Goal: Task Accomplishment & Management: Manage account settings

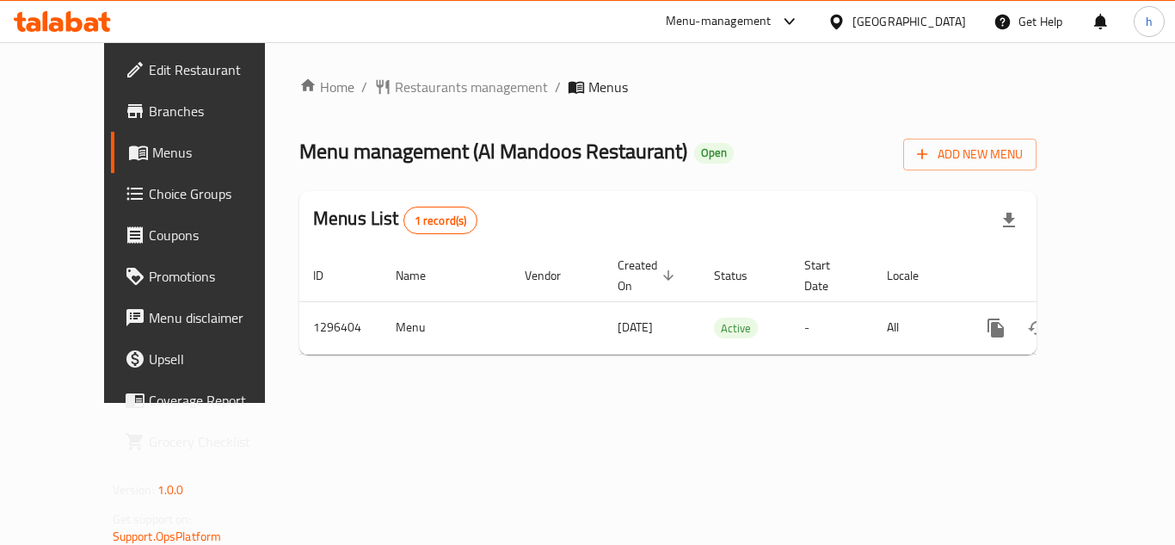
click at [948, 42] on div at bounding box center [587, 42] width 1175 height 1
click at [950, 25] on div "[GEOGRAPHIC_DATA]" at bounding box center [910, 21] width 114 height 19
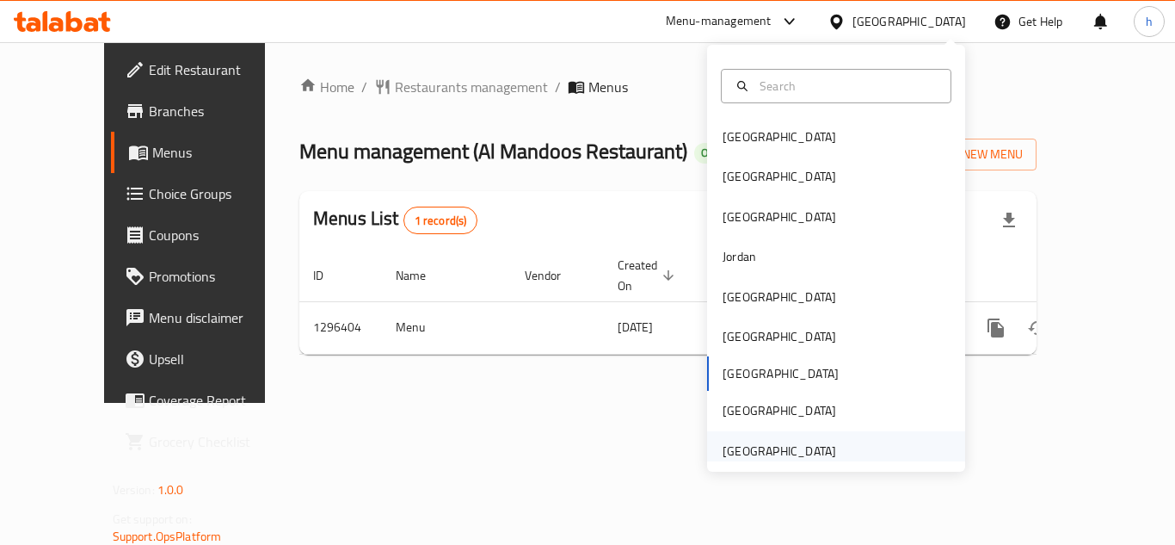
click at [779, 458] on div "[GEOGRAPHIC_DATA]" at bounding box center [780, 450] width 114 height 19
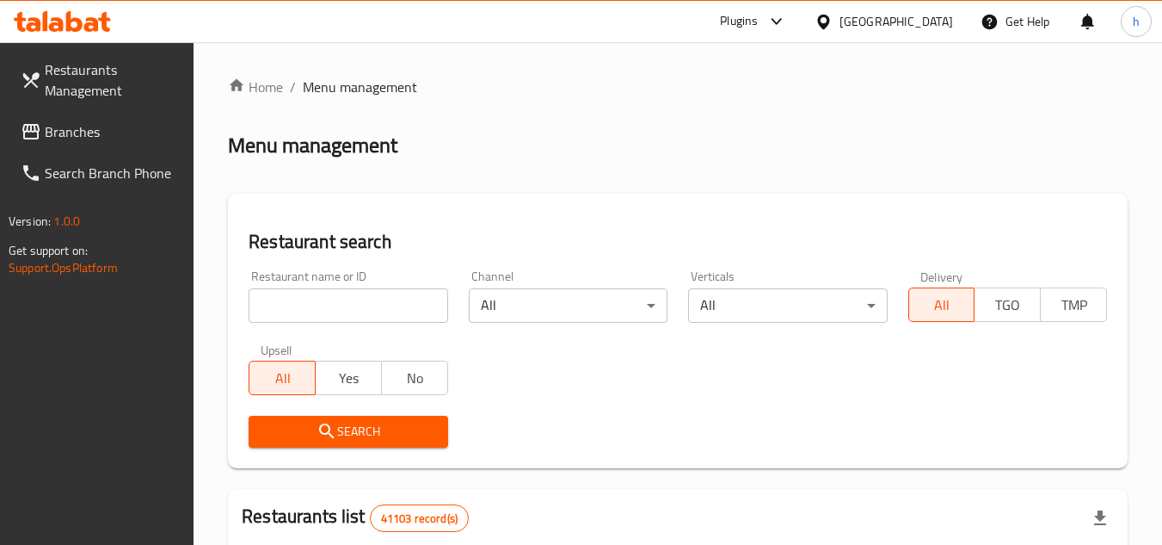
drag, startPoint x: 106, startPoint y: 131, endPoint x: 73, endPoint y: 137, distance: 33.2
click at [106, 131] on span "Branches" at bounding box center [113, 131] width 136 height 21
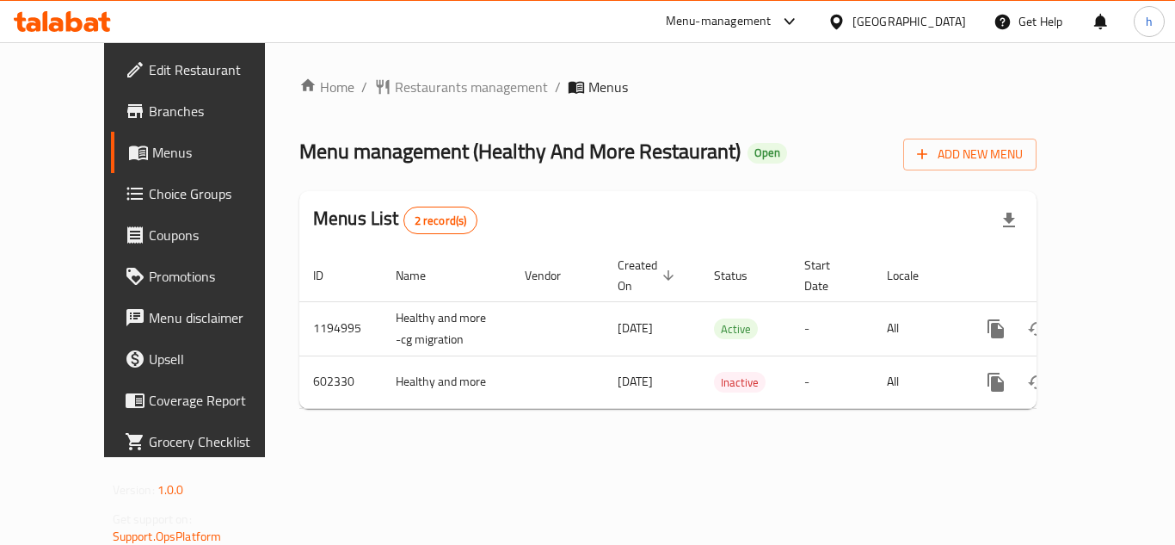
click at [901, 24] on div "[GEOGRAPHIC_DATA]" at bounding box center [910, 21] width 114 height 19
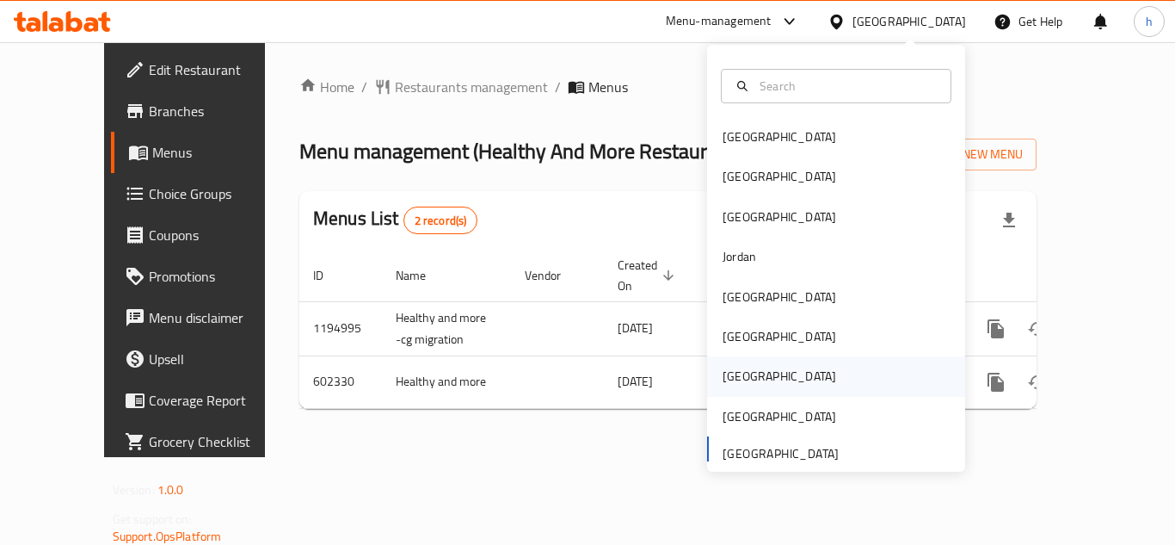
click at [756, 375] on div "[GEOGRAPHIC_DATA]" at bounding box center [836, 376] width 258 height 40
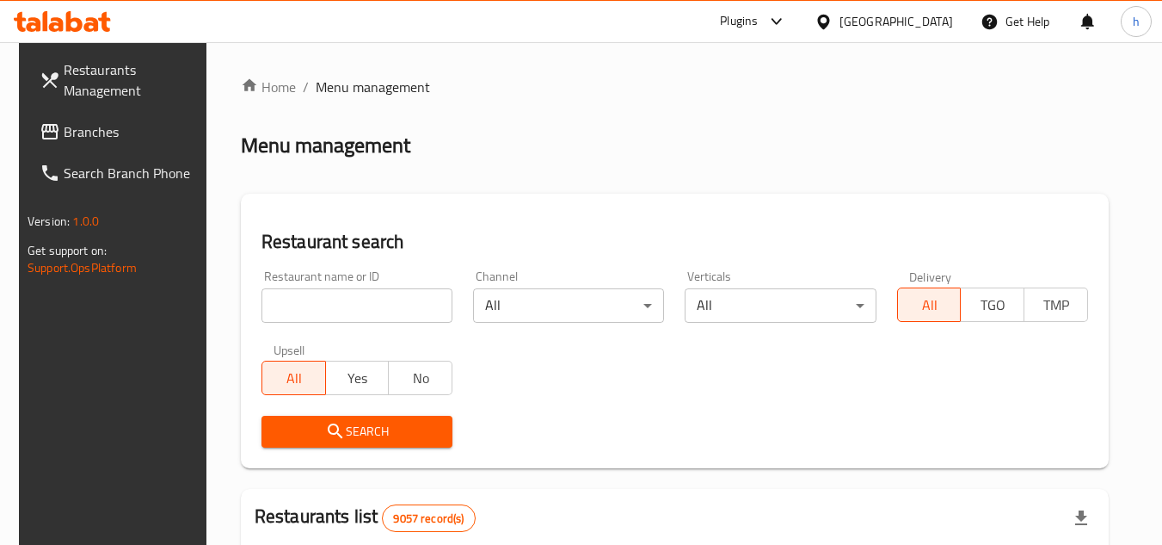
click at [102, 127] on span "Branches" at bounding box center [132, 131] width 136 height 21
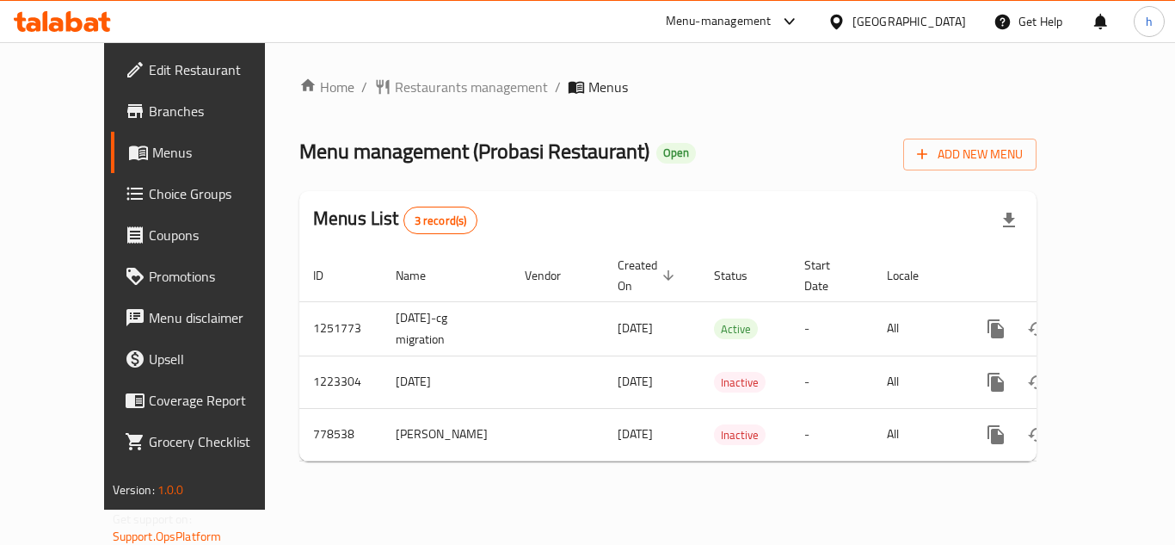
click at [944, 17] on div "[GEOGRAPHIC_DATA]" at bounding box center [910, 21] width 114 height 19
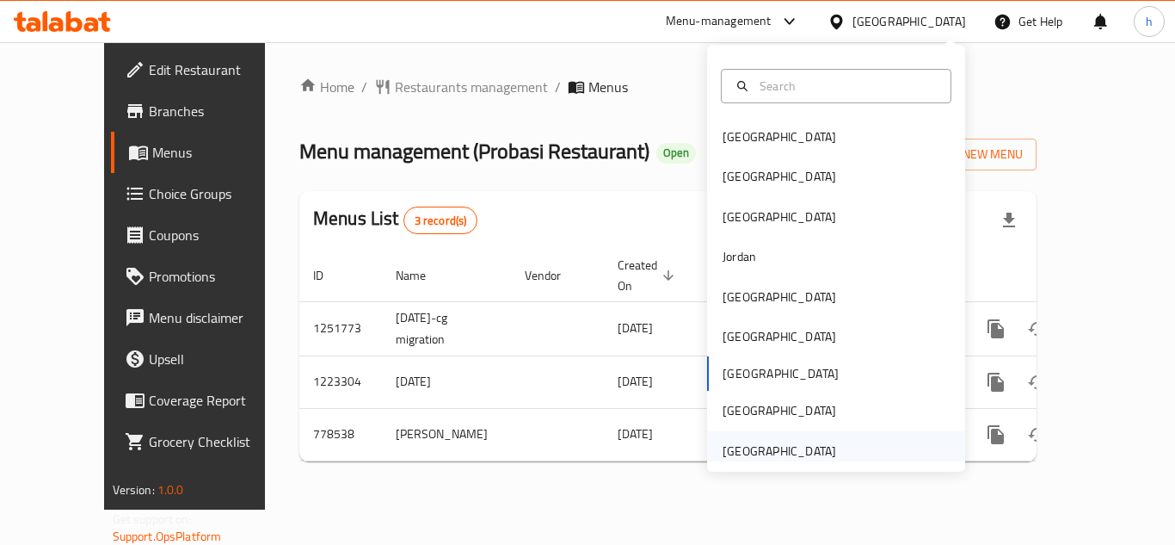
click at [743, 450] on div "[GEOGRAPHIC_DATA]" at bounding box center [780, 450] width 114 height 19
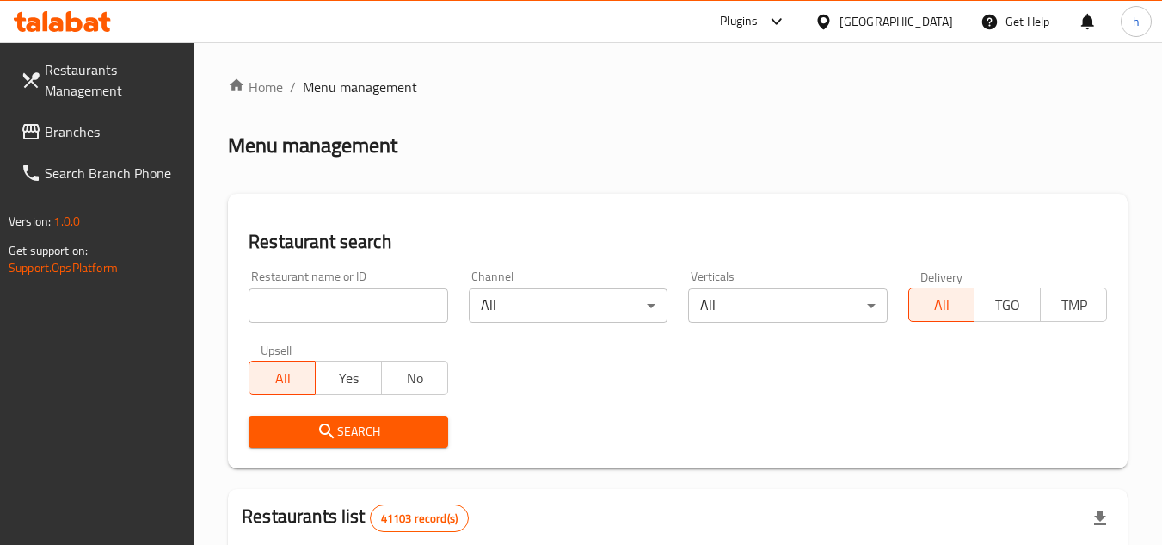
click at [161, 151] on link "Branches" at bounding box center [101, 131] width 188 height 41
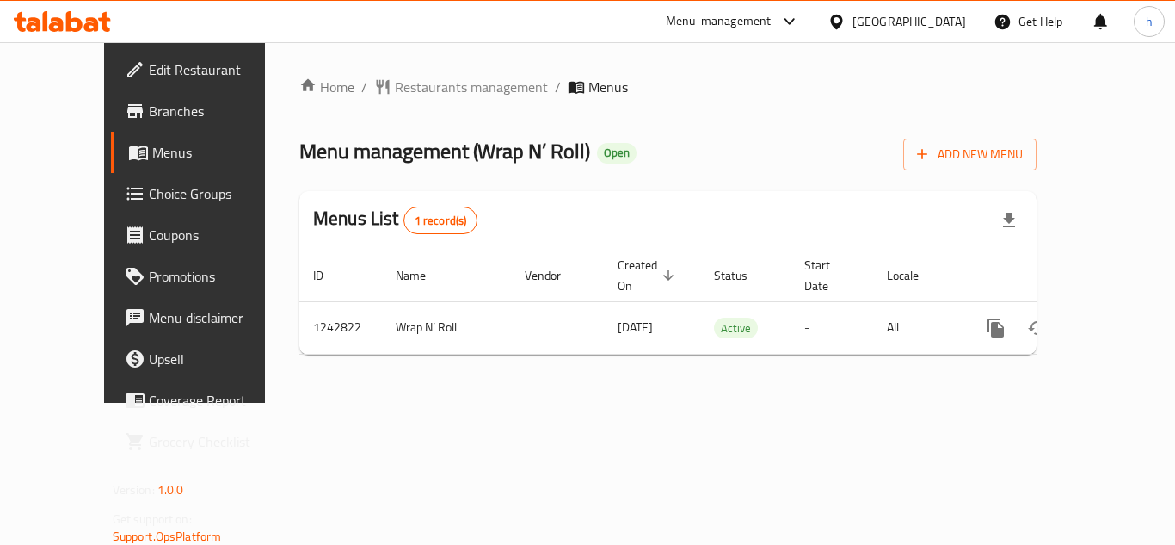
click at [913, 18] on div "[GEOGRAPHIC_DATA]" at bounding box center [910, 21] width 114 height 19
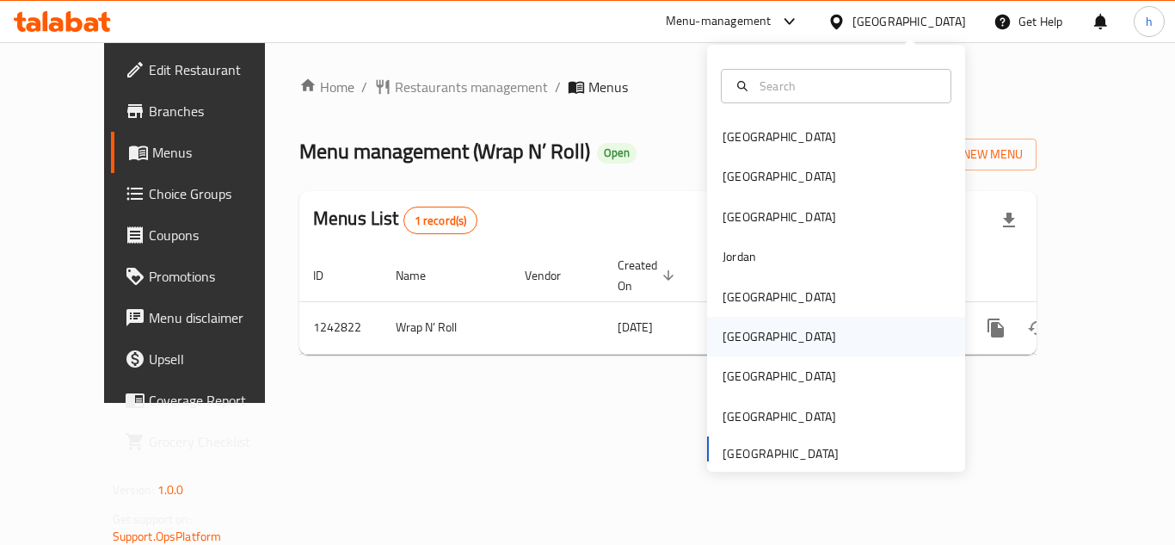
click at [758, 336] on div "Oman" at bounding box center [836, 337] width 258 height 40
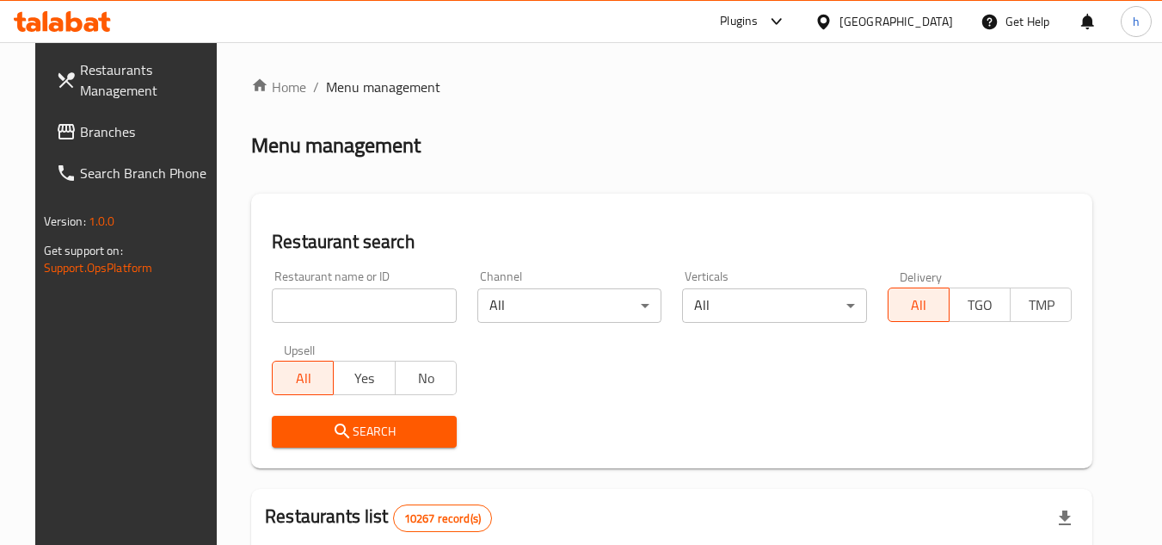
click at [139, 141] on span "Branches" at bounding box center [148, 131] width 136 height 21
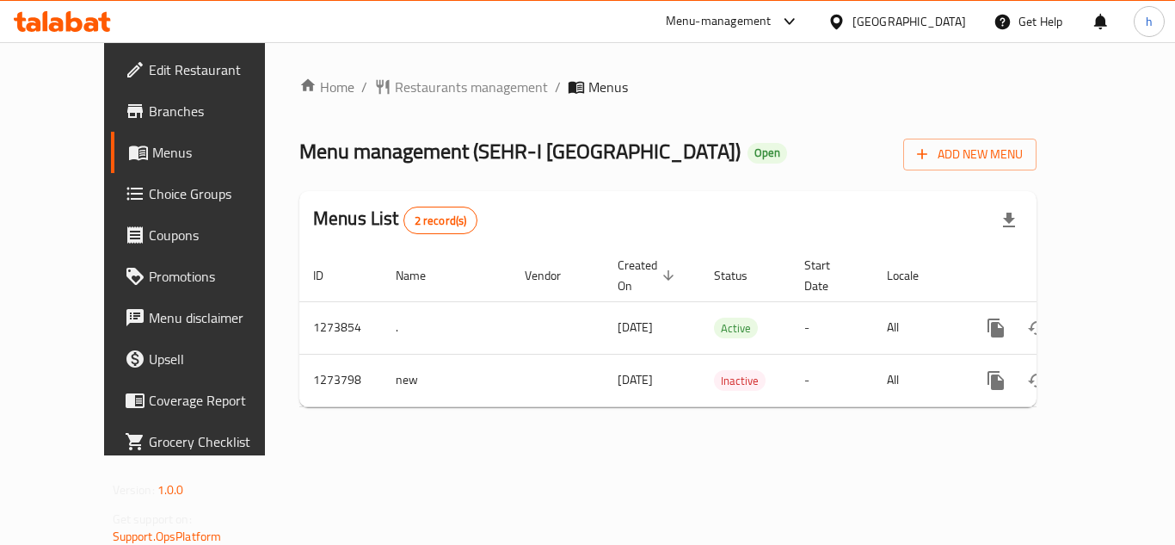
click at [846, 15] on icon at bounding box center [837, 22] width 18 height 18
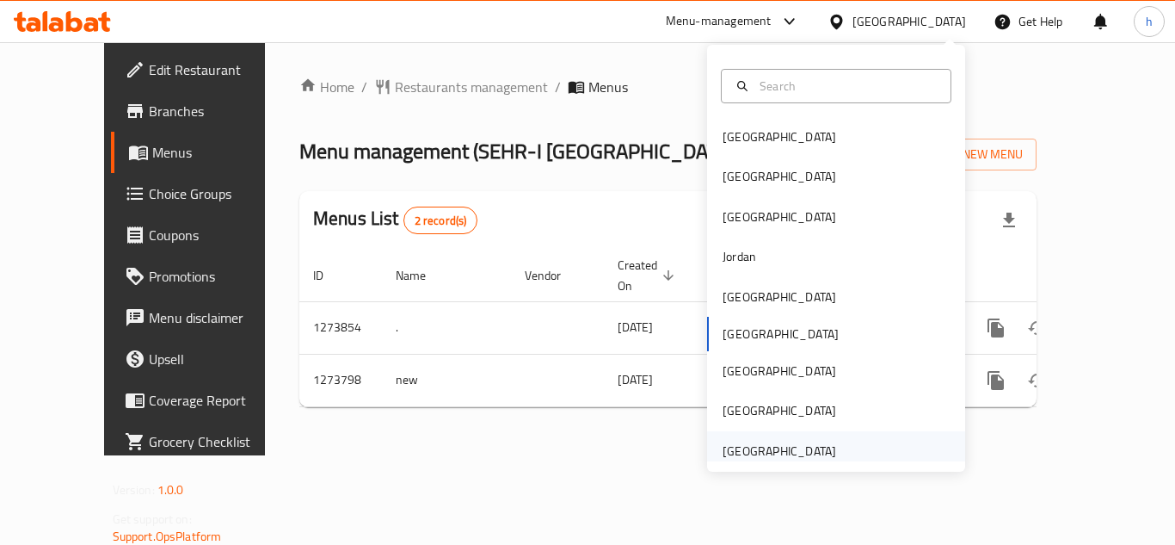
click at [829, 459] on div "[GEOGRAPHIC_DATA]" at bounding box center [779, 451] width 141 height 40
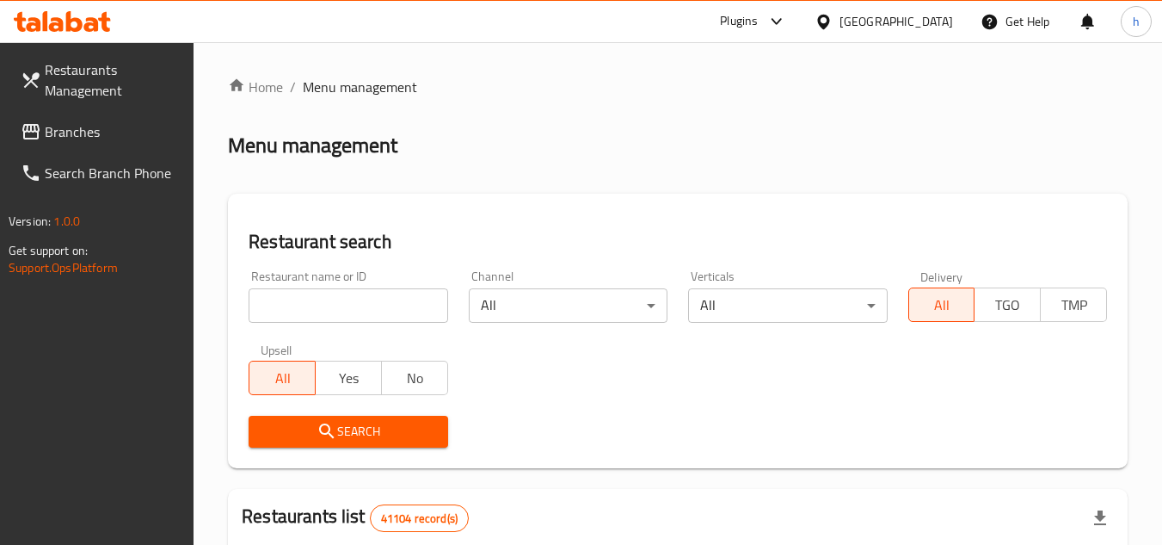
click at [77, 118] on link "Branches" at bounding box center [101, 131] width 188 height 41
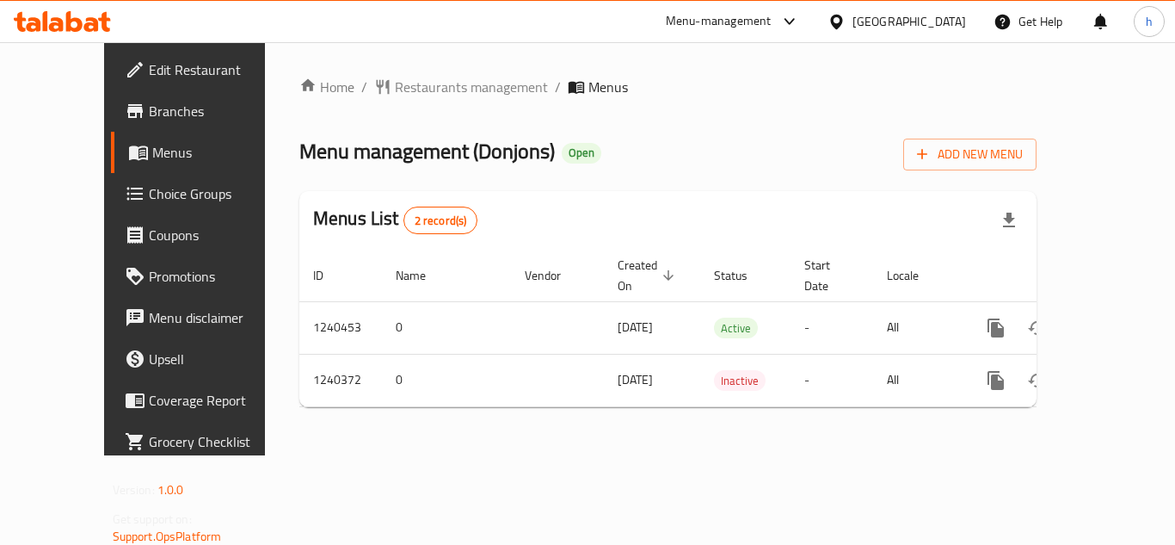
click at [853, 21] on div at bounding box center [840, 21] width 25 height 19
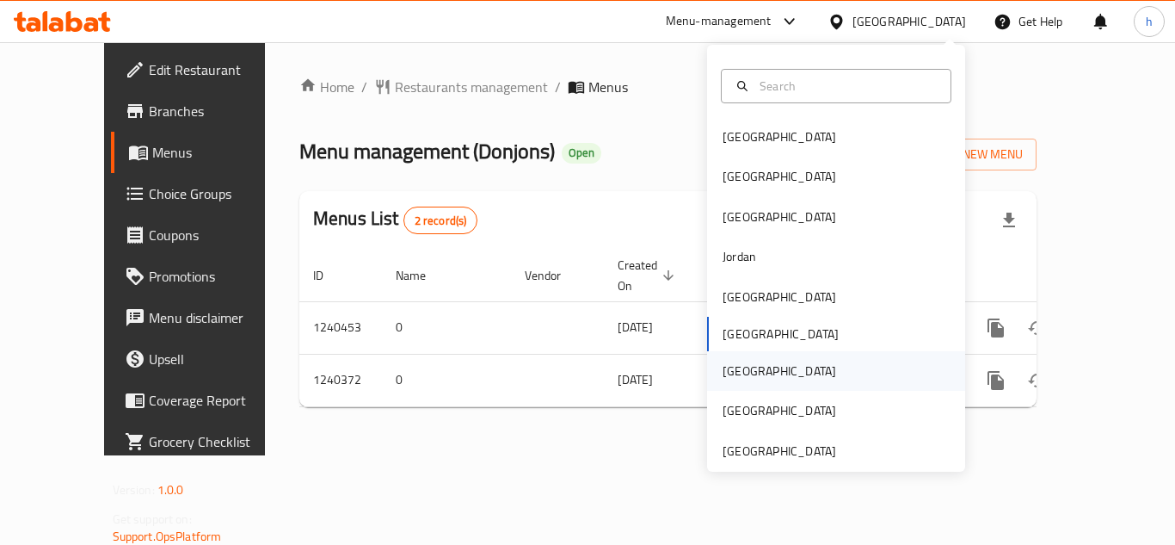
click at [762, 359] on div "[GEOGRAPHIC_DATA]" at bounding box center [836, 371] width 258 height 40
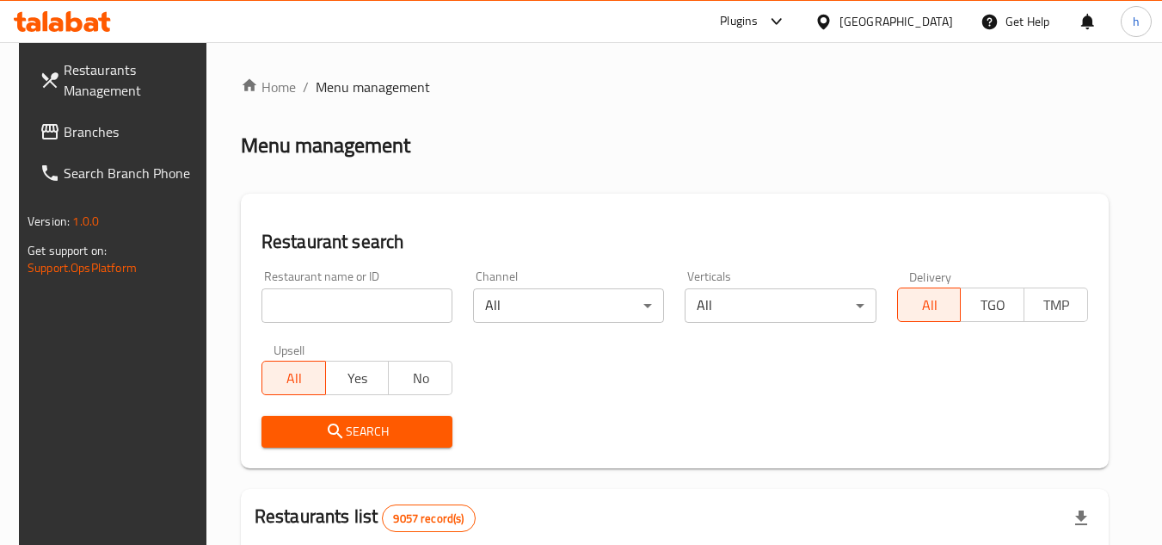
click at [153, 136] on span "Branches" at bounding box center [132, 131] width 136 height 21
